Goal: Task Accomplishment & Management: Use online tool/utility

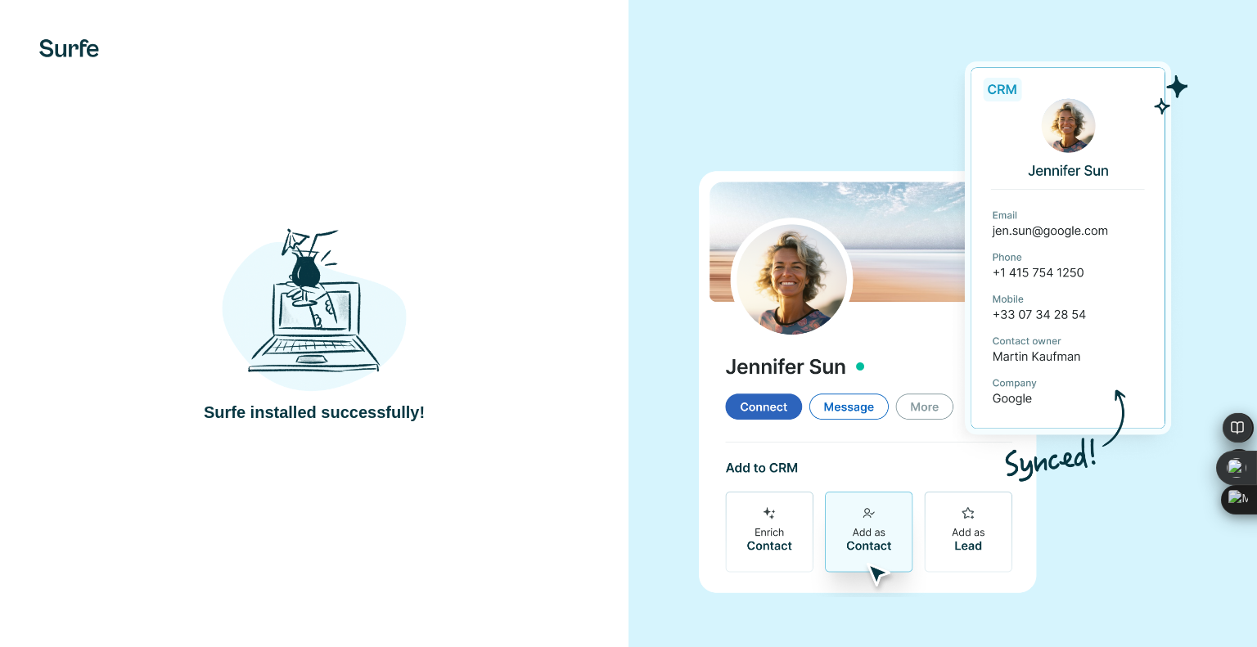
click at [609, 273] on div "Surfe installed successfully!" at bounding box center [314, 323] width 629 height 647
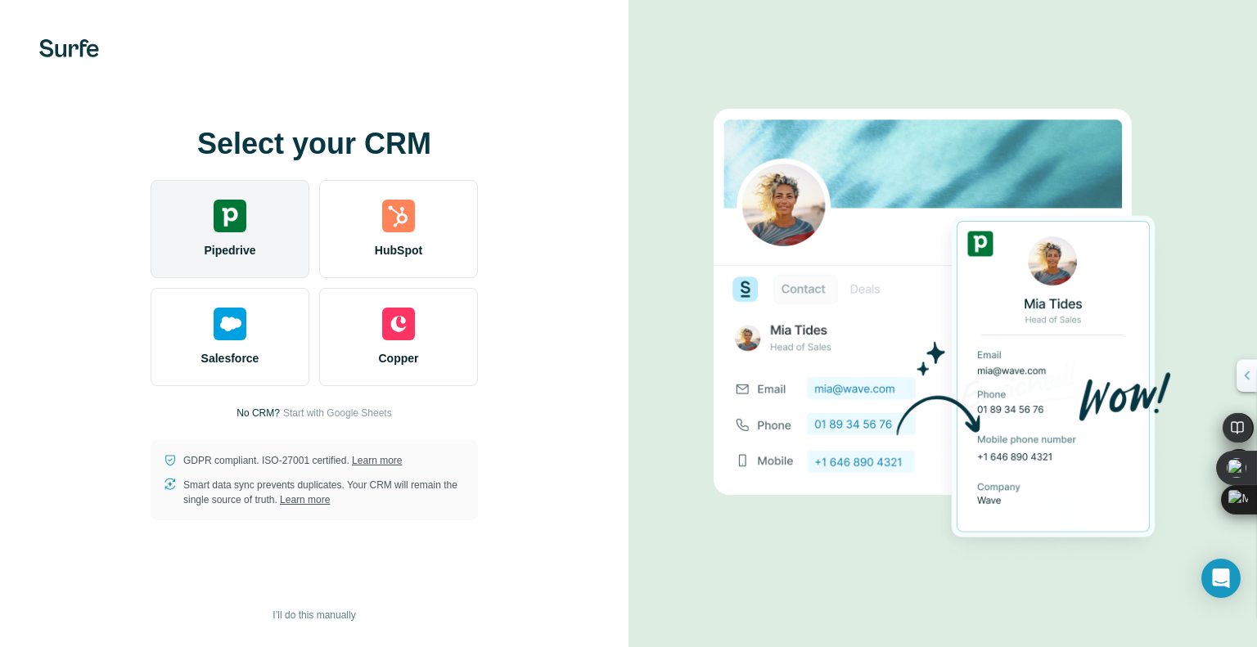
click at [250, 242] on span "Pipedrive" at bounding box center [230, 250] width 52 height 16
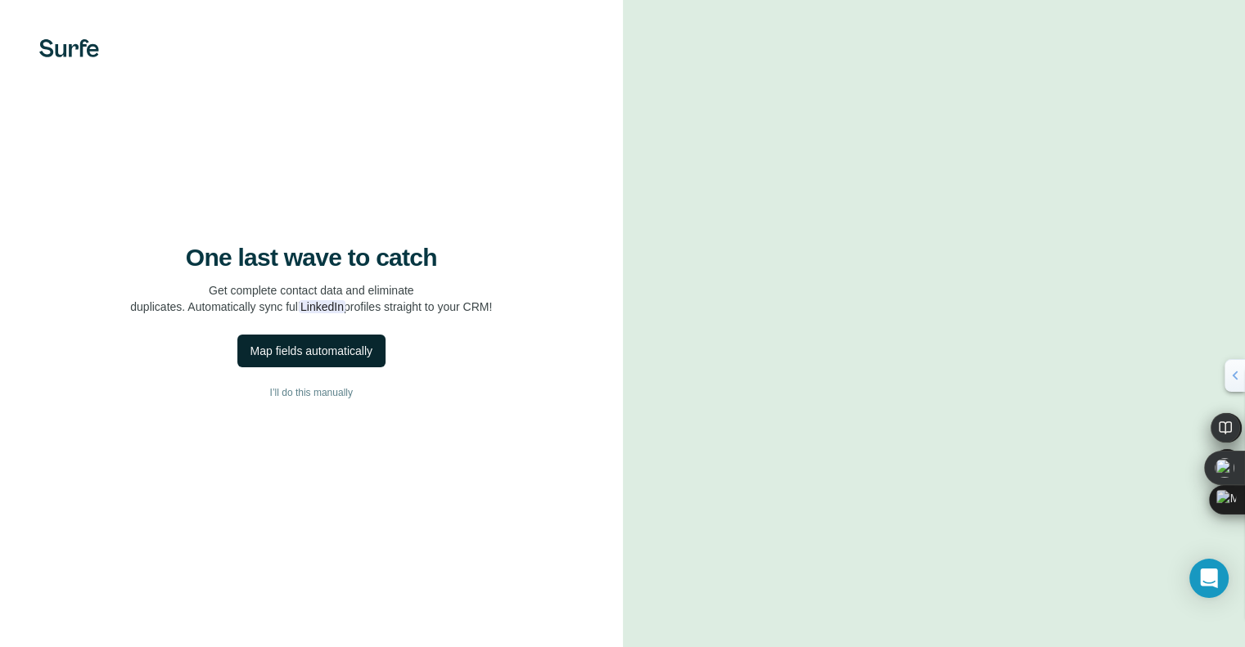
click at [324, 359] on div "Map fields automatically" at bounding box center [311, 351] width 122 height 16
